Goal: Task Accomplishment & Management: Manage account settings

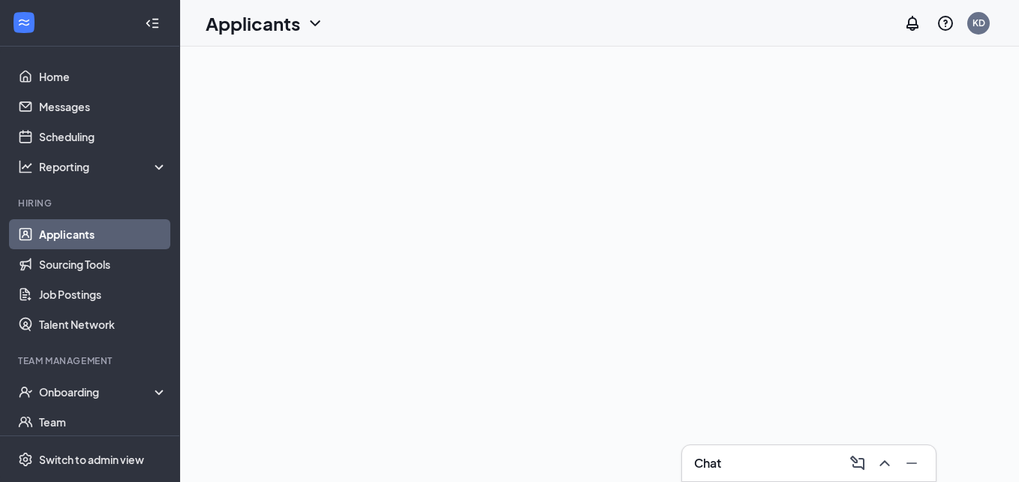
click at [101, 232] on link "Applicants" at bounding box center [103, 234] width 128 height 30
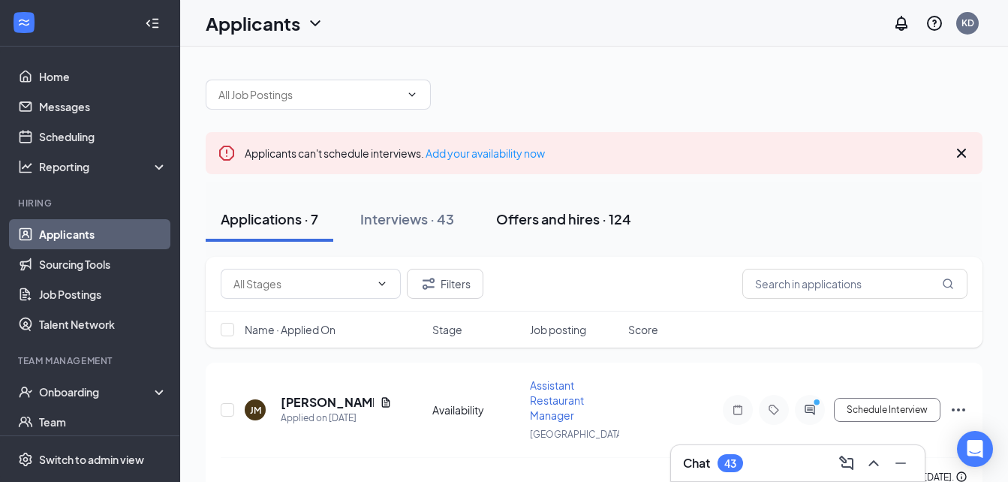
click at [519, 228] on button "Offers and hires · 124" at bounding box center [563, 219] width 165 height 45
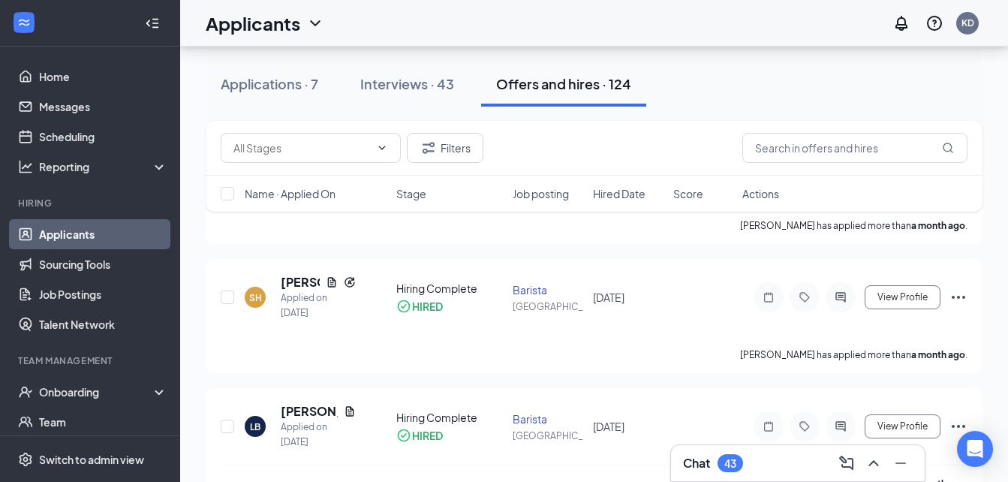
scroll to position [751, 0]
click at [294, 278] on h5 "[PERSON_NAME]" at bounding box center [300, 280] width 39 height 17
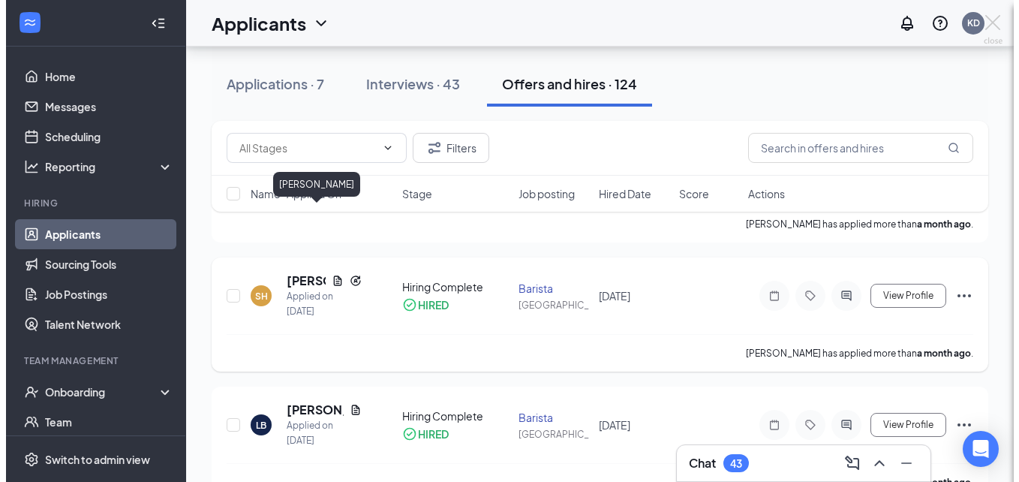
scroll to position [710, 0]
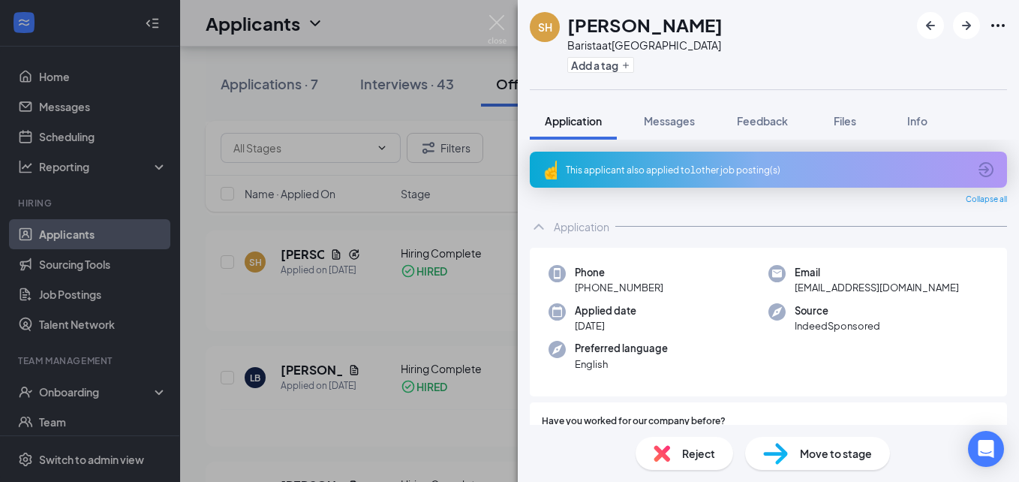
click at [638, 187] on div "This applicant also applied to 1 other job posting(s)" at bounding box center [768, 170] width 477 height 36
